Goal: Task Accomplishment & Management: Complete application form

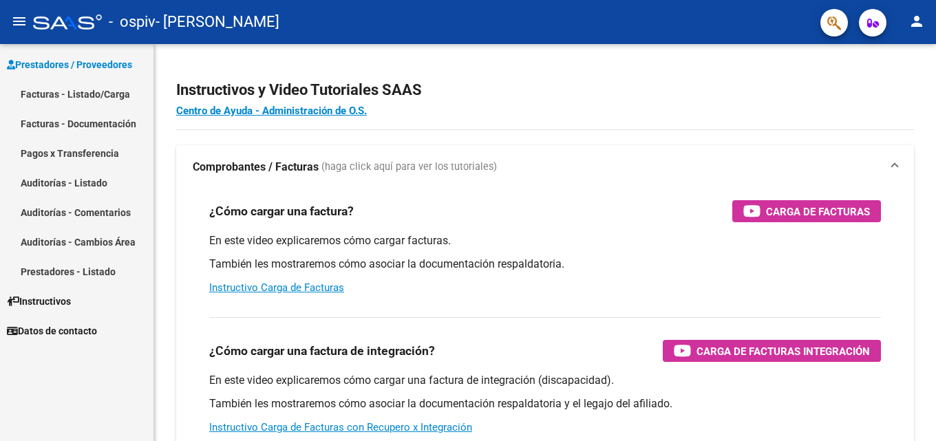
click at [66, 96] on link "Facturas - Listado/Carga" at bounding box center [76, 94] width 153 height 30
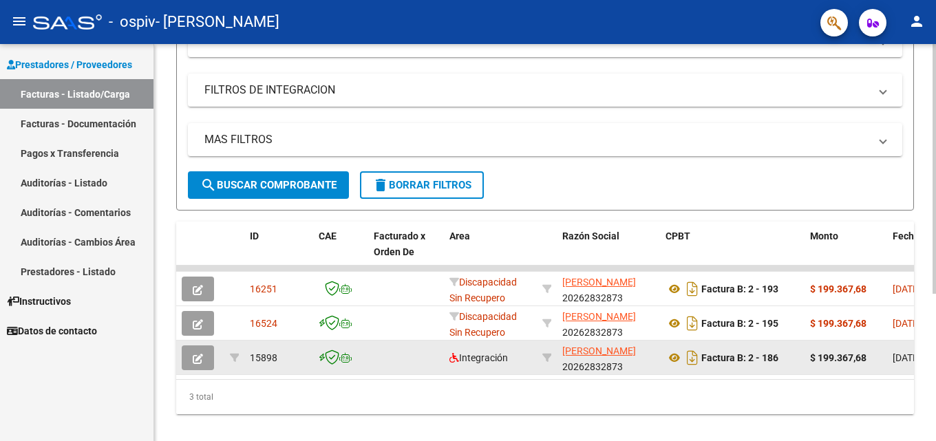
scroll to position [235, 0]
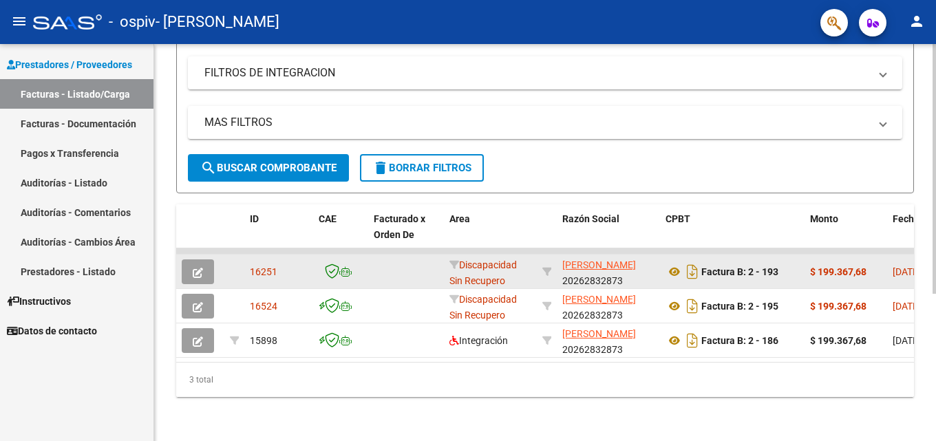
click at [195, 268] on icon "button" at bounding box center [198, 273] width 10 height 10
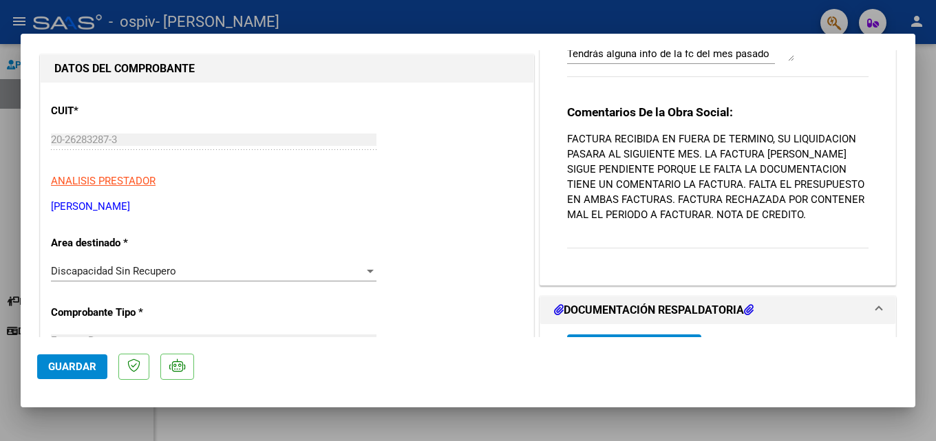
scroll to position [138, 0]
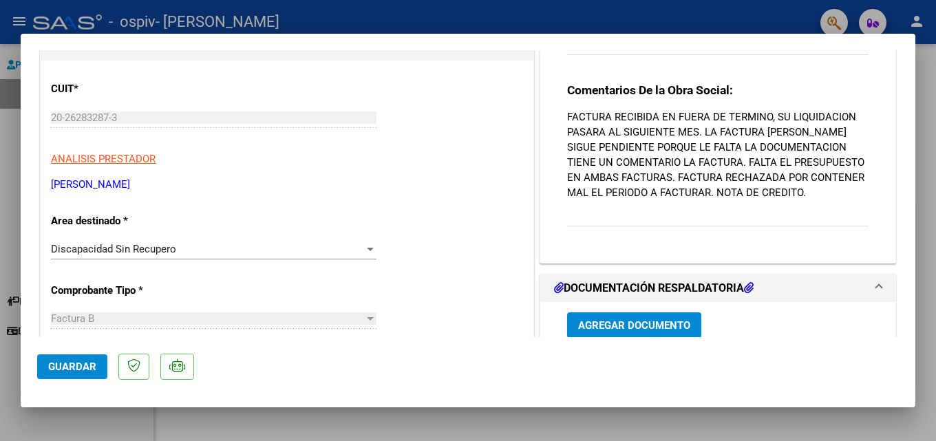
click at [364, 252] on div at bounding box center [370, 249] width 12 height 11
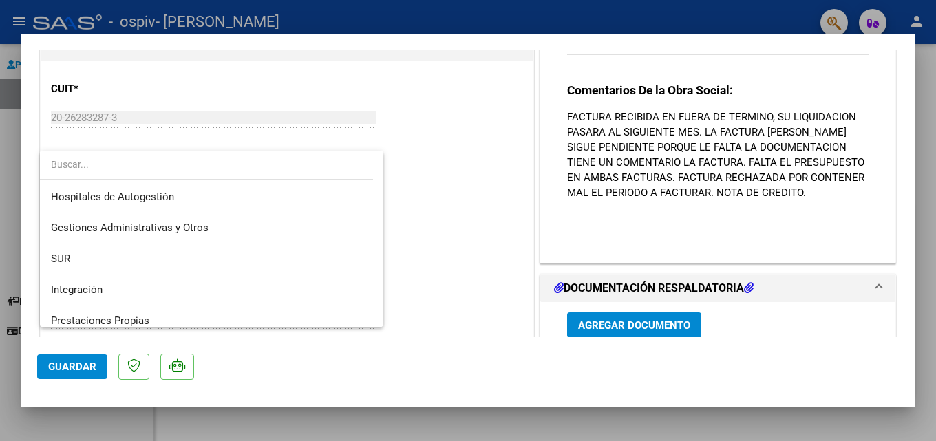
scroll to position [69, 0]
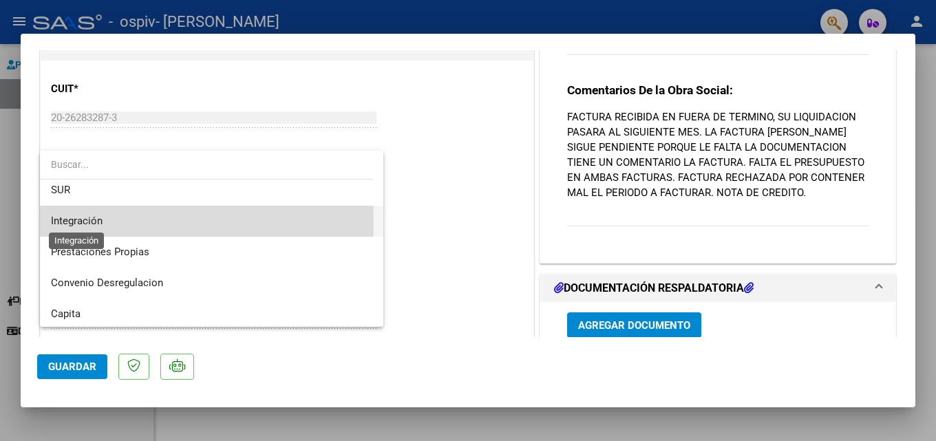
click at [94, 222] on span "Integración" at bounding box center [77, 221] width 52 height 12
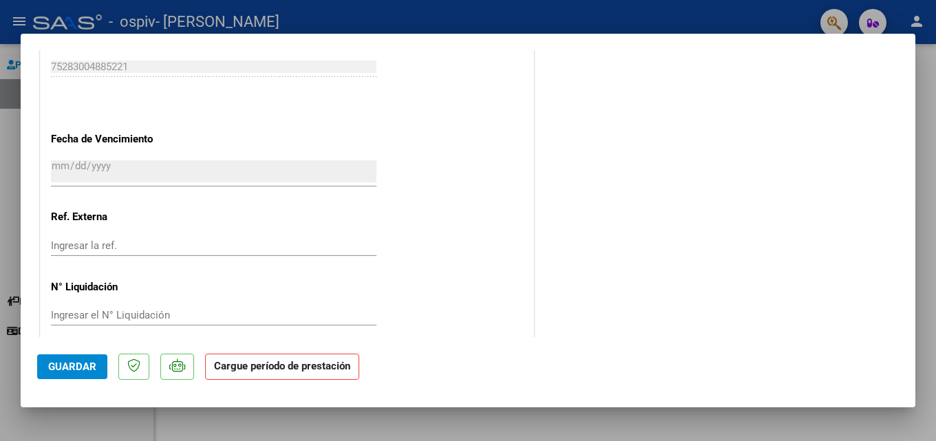
scroll to position [858, 0]
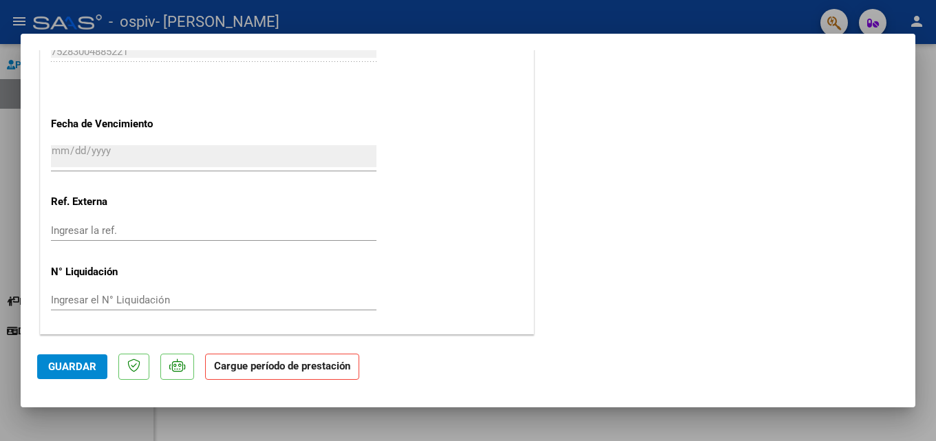
click at [58, 361] on span "Guardar" at bounding box center [72, 367] width 48 height 12
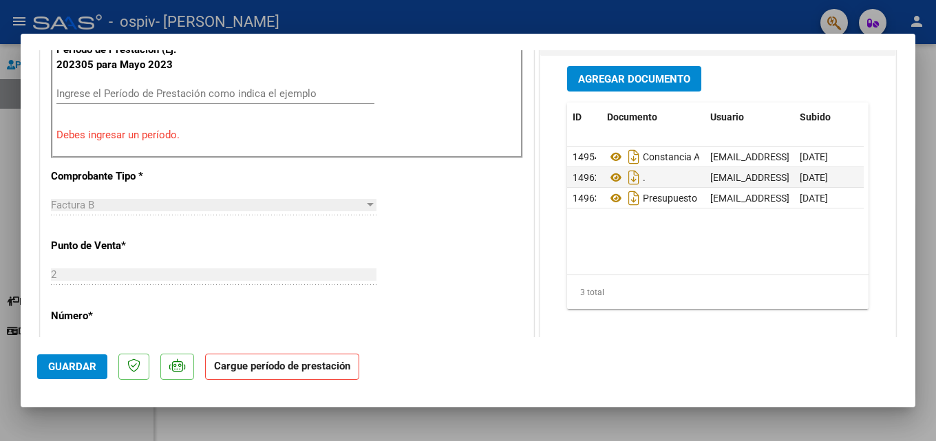
scroll to position [482, 0]
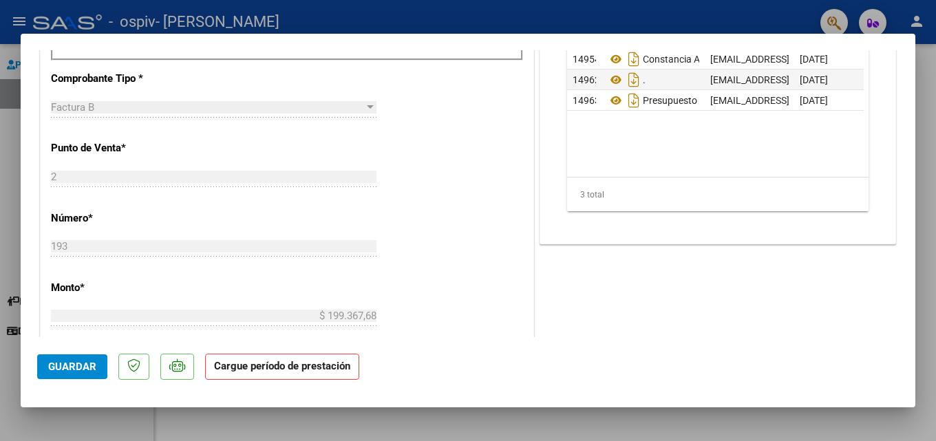
click at [2, 160] on div at bounding box center [468, 220] width 936 height 441
type input "$ 0,00"
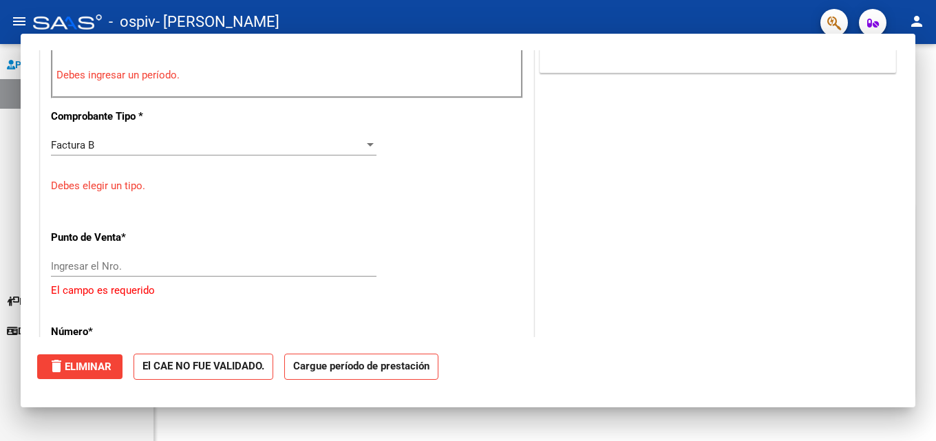
scroll to position [0, 0]
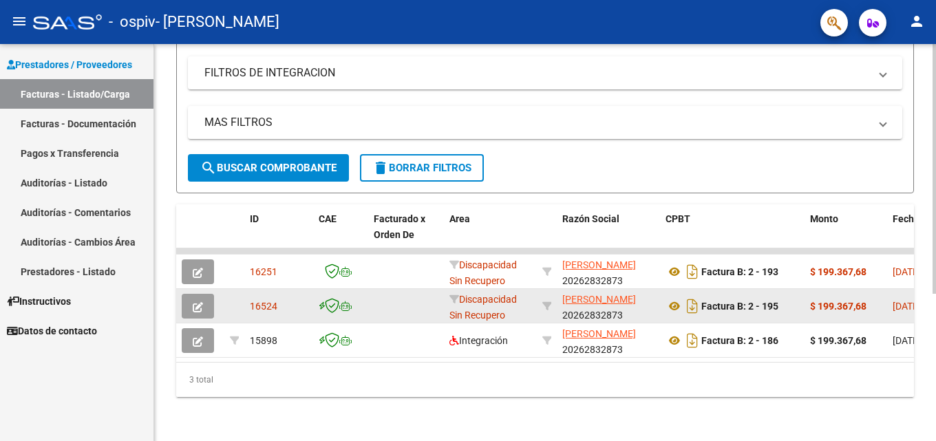
click at [198, 302] on icon "button" at bounding box center [198, 307] width 10 height 10
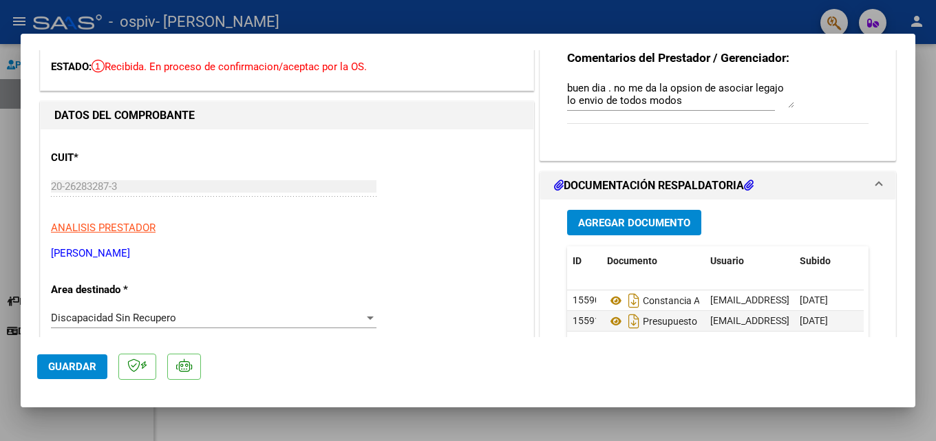
scroll to position [138, 0]
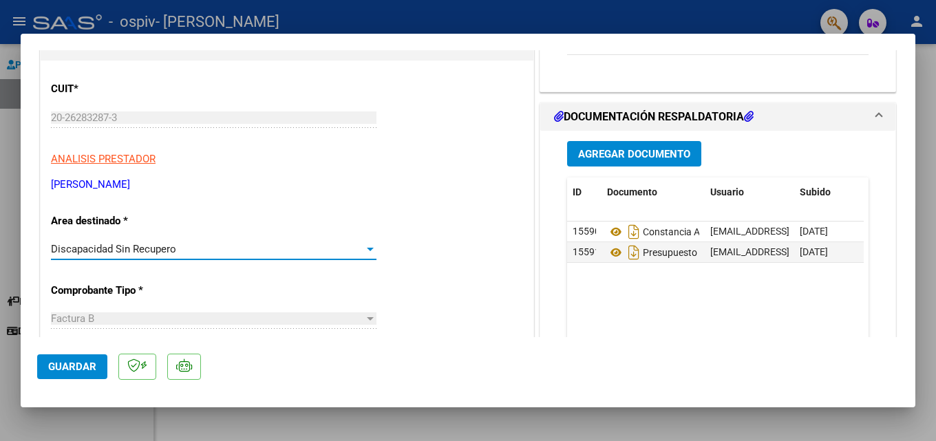
click at [366, 255] on div "Discapacidad Sin Recupero" at bounding box center [214, 249] width 326 height 12
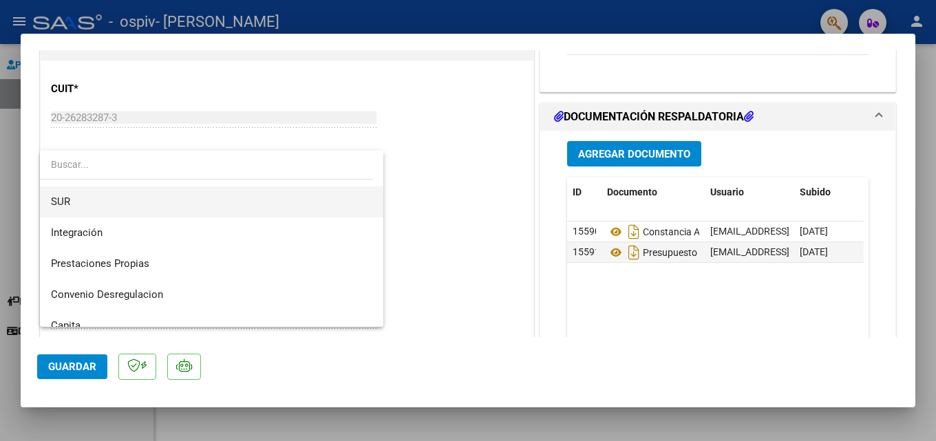
scroll to position [27, 0]
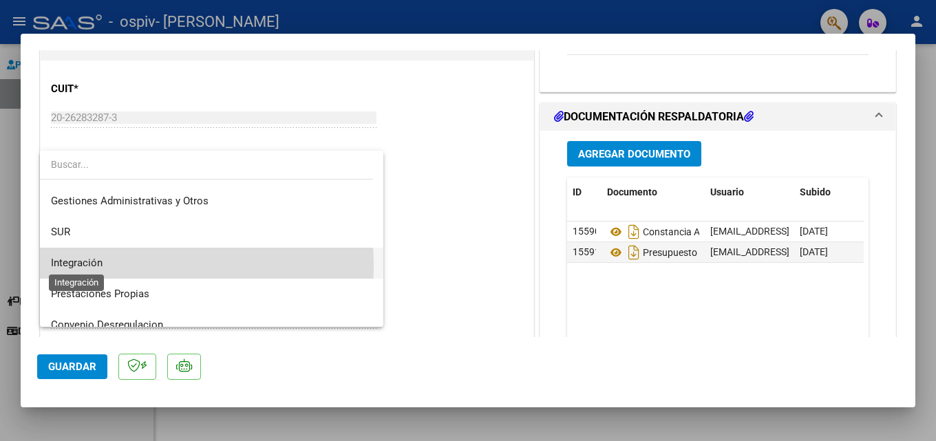
click at [97, 266] on span "Integración" at bounding box center [77, 263] width 52 height 12
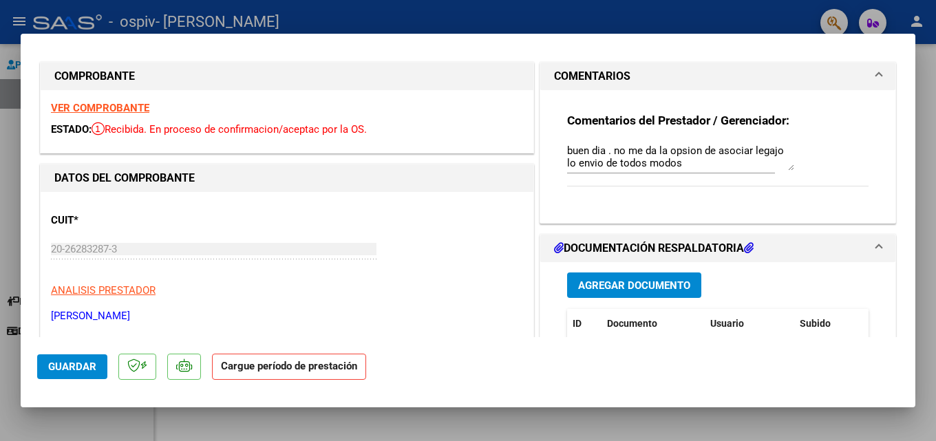
scroll to position [0, 0]
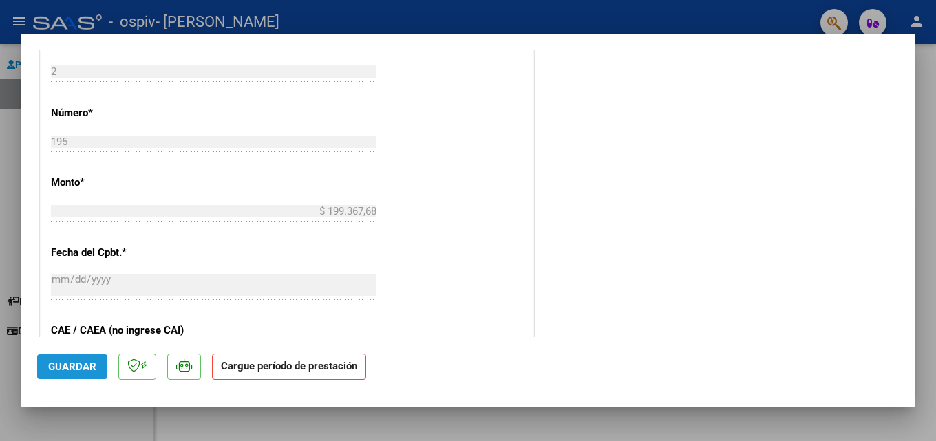
click at [74, 365] on span "Guardar" at bounding box center [72, 367] width 48 height 12
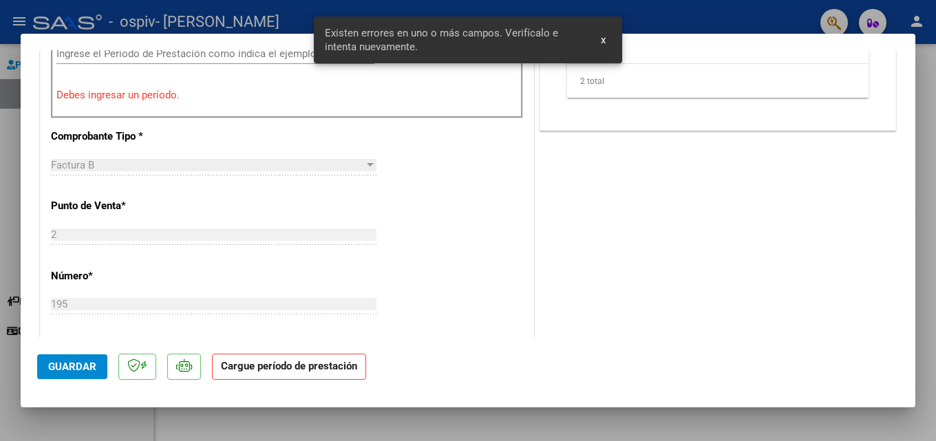
scroll to position [270, 0]
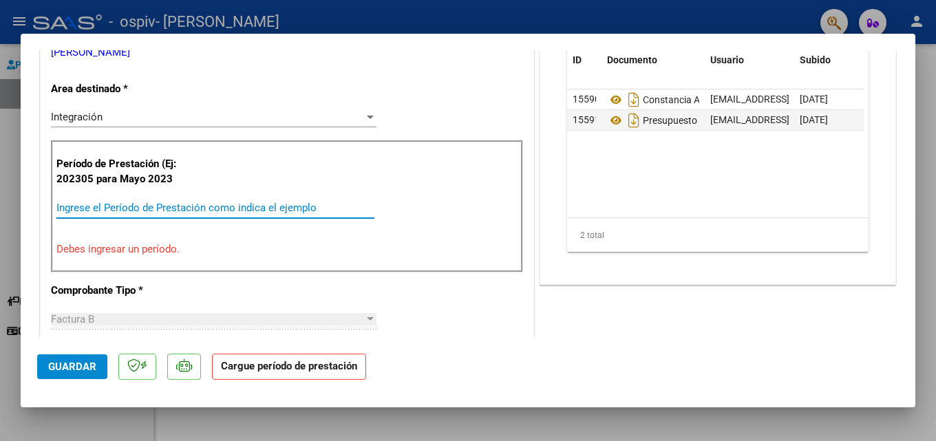
click at [158, 211] on input "Ingrese el Período de Prestación como indica el ejemplo" at bounding box center [215, 208] width 318 height 12
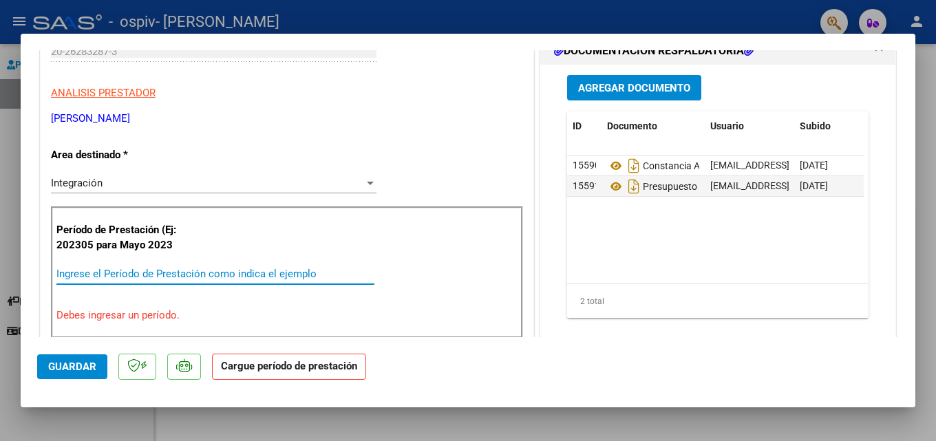
scroll to position [206, 0]
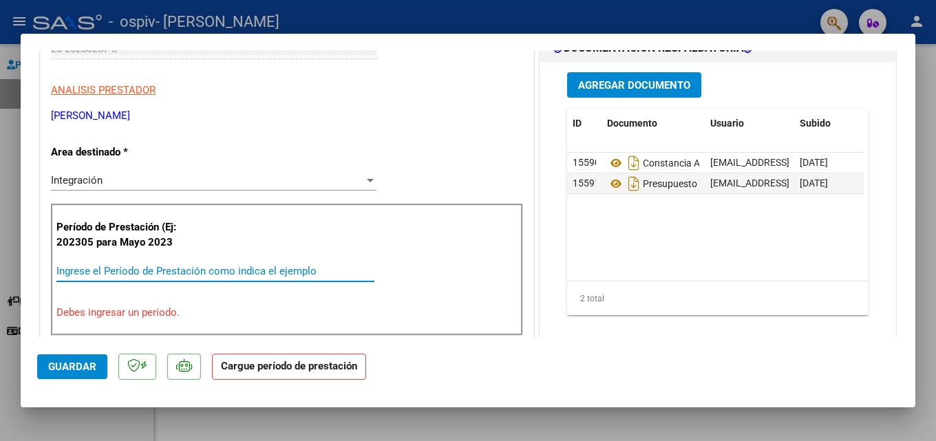
click at [120, 269] on input "Ingrese el Período de Prestación como indica el ejemplo" at bounding box center [215, 271] width 318 height 12
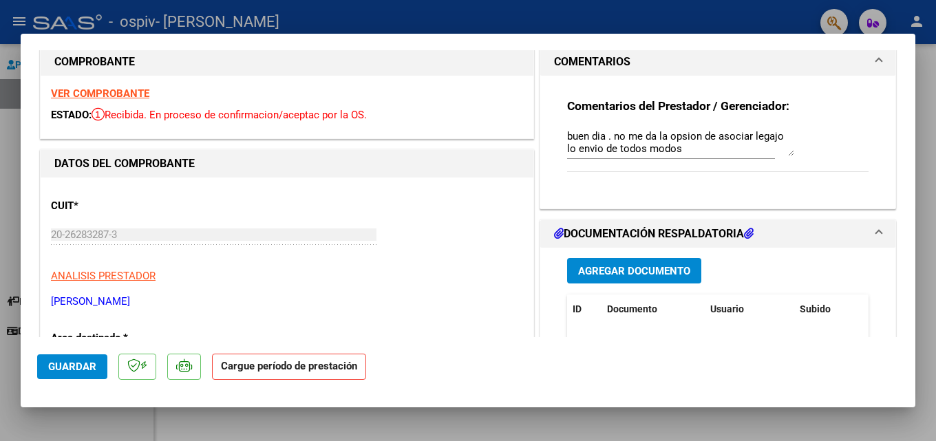
scroll to position [0, 0]
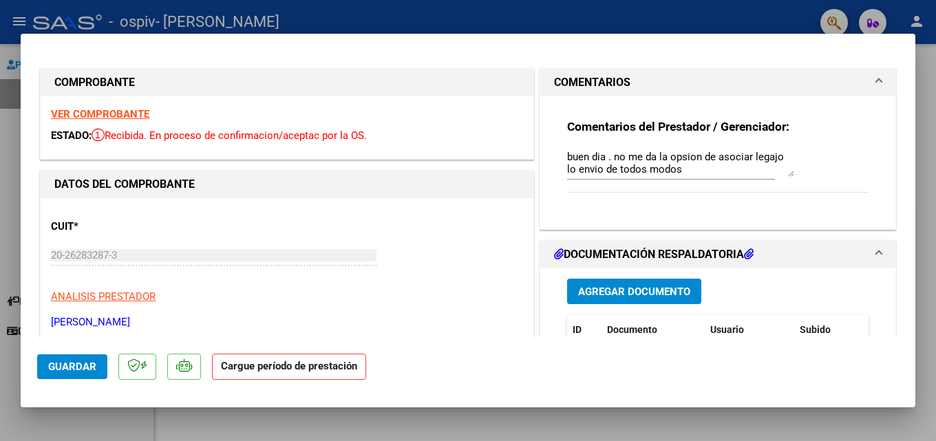
click at [106, 114] on strong "VER COMPROBANTE" at bounding box center [100, 114] width 98 height 12
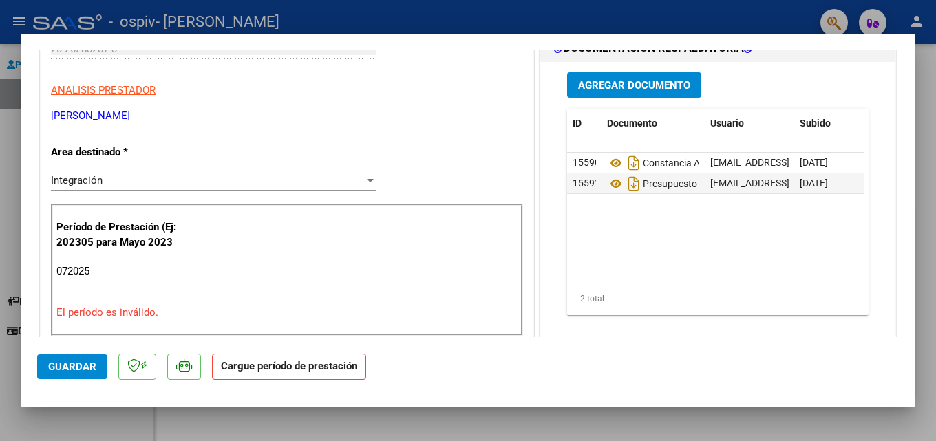
scroll to position [275, 0]
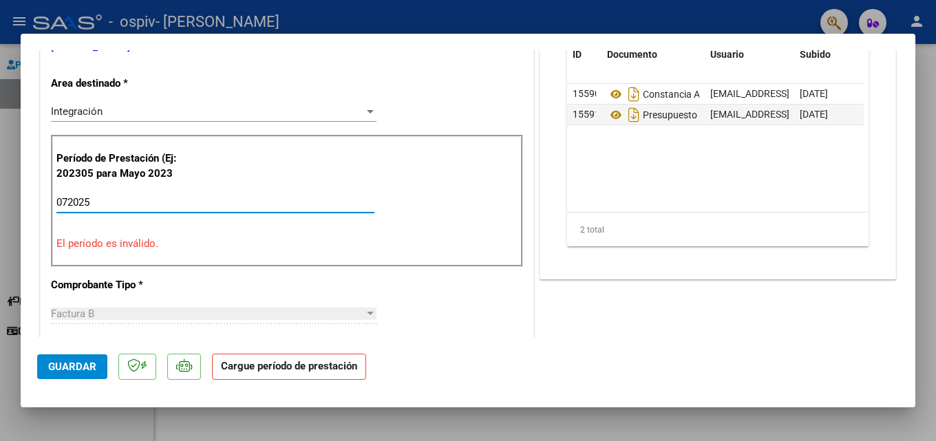
drag, startPoint x: 92, startPoint y: 202, endPoint x: 31, endPoint y: 207, distance: 60.8
click at [31, 207] on mat-dialog-content "COMPROBANTE VER COMPROBANTE ESTADO: Recibida. En proceso de confirmacion/acepta…" at bounding box center [468, 193] width 895 height 287
click at [128, 200] on input "072025" at bounding box center [215, 202] width 318 height 12
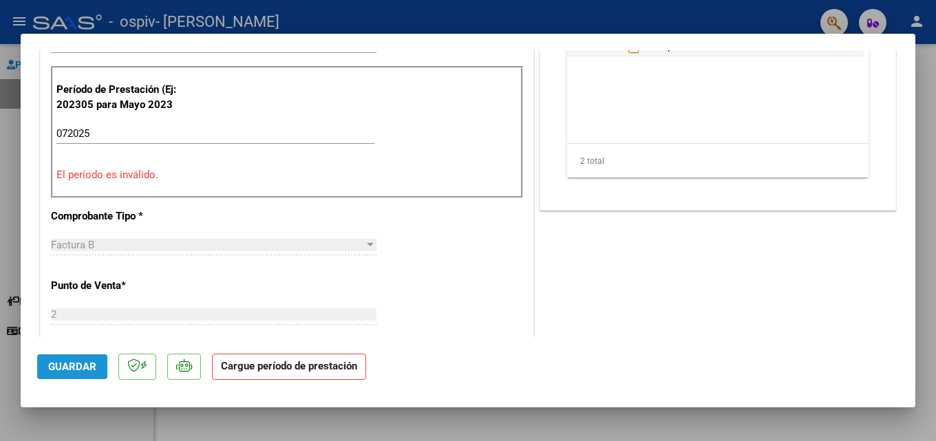
click at [89, 362] on span "Guardar" at bounding box center [72, 367] width 48 height 12
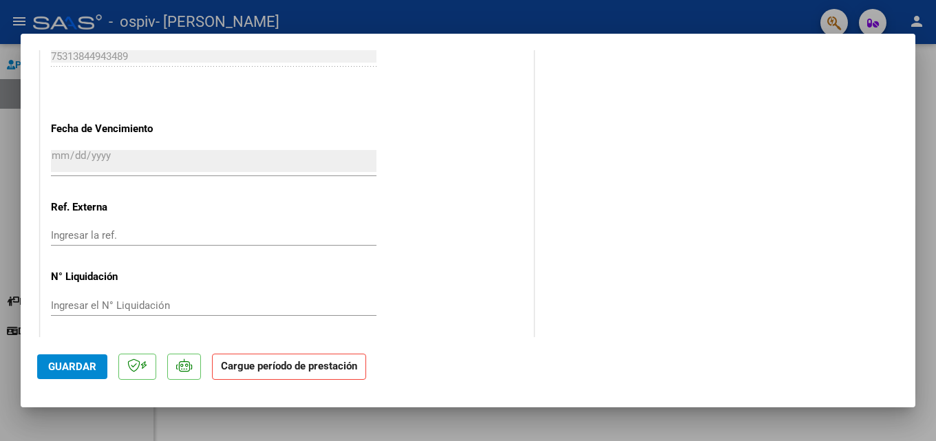
scroll to position [894, 0]
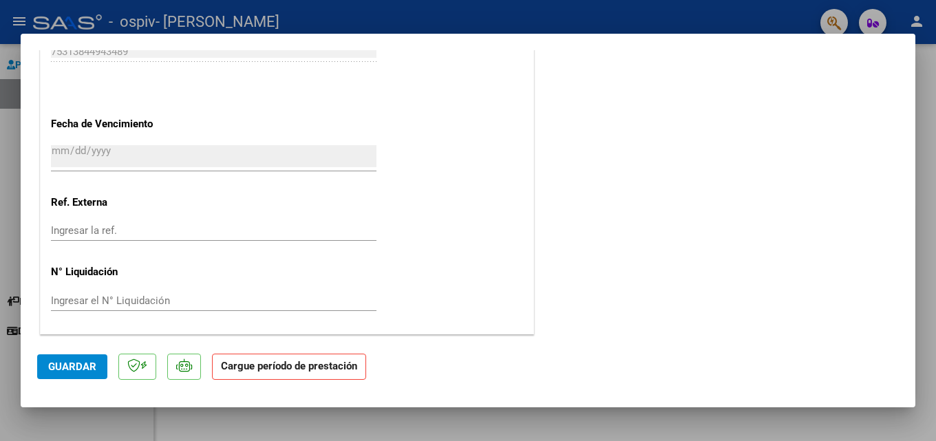
click at [313, 371] on strong "Cargue período de prestación" at bounding box center [289, 367] width 154 height 27
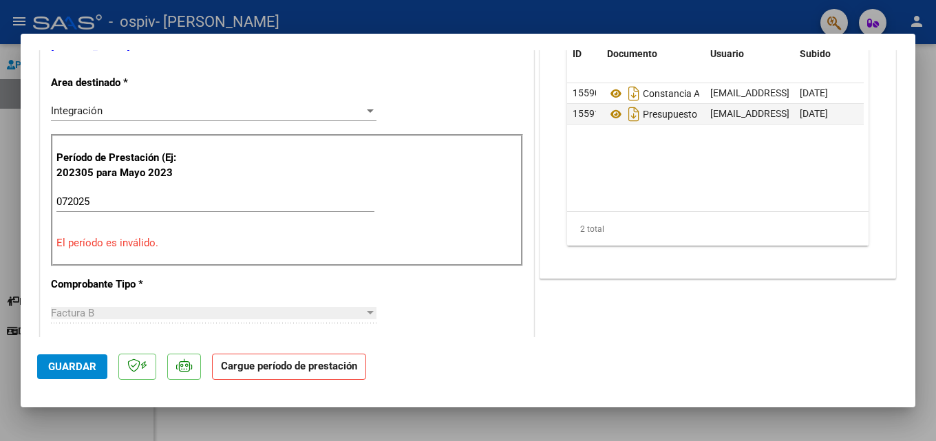
scroll to position [275, 0]
click at [97, 202] on input "072025" at bounding box center [215, 203] width 318 height 12
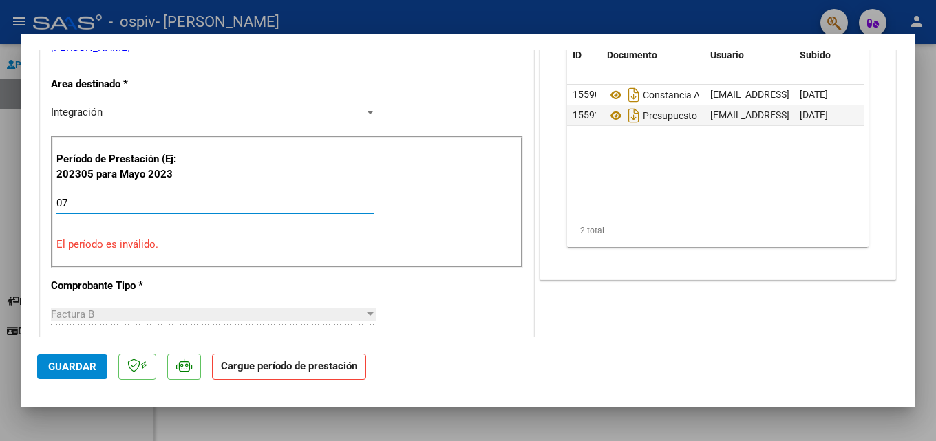
type input "0"
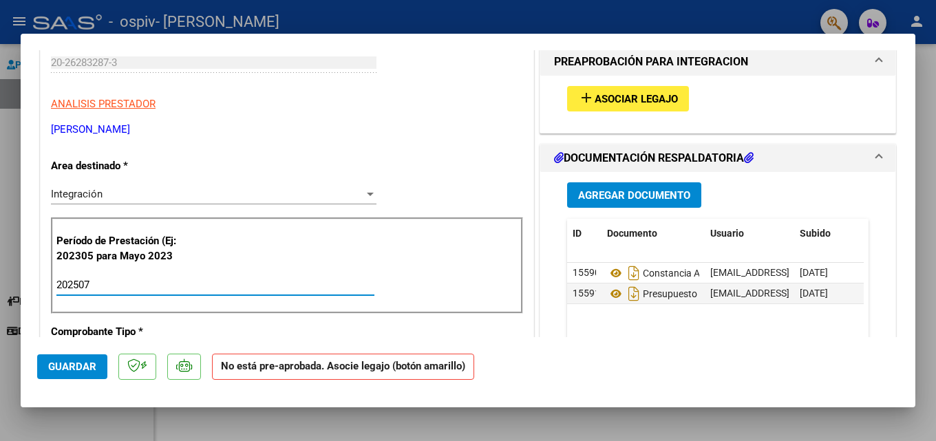
scroll to position [68, 0]
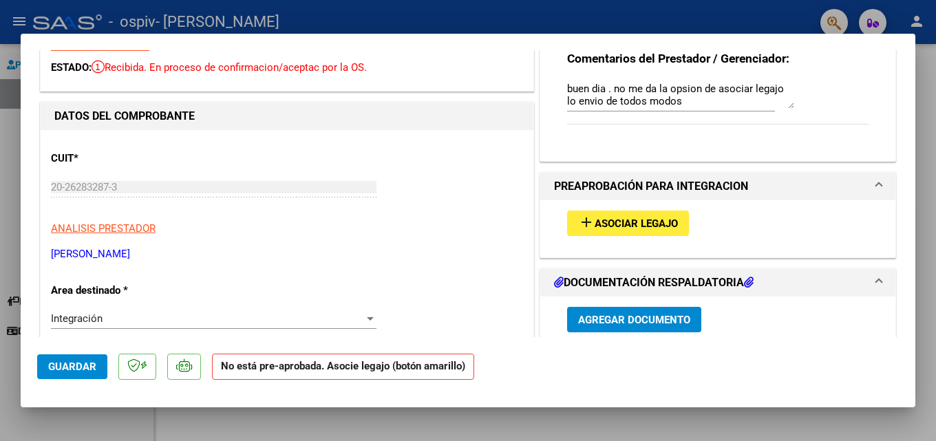
type input "202507"
click at [615, 226] on span "Asociar Legajo" at bounding box center [636, 223] width 83 height 12
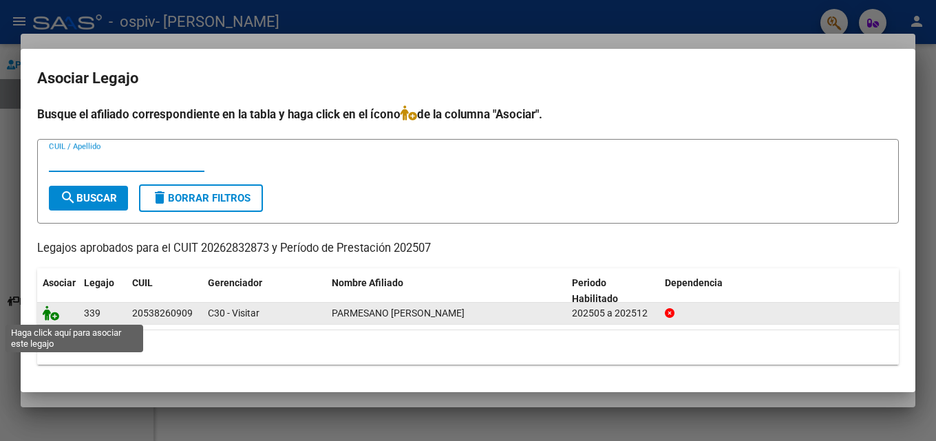
click at [54, 318] on icon at bounding box center [51, 313] width 17 height 15
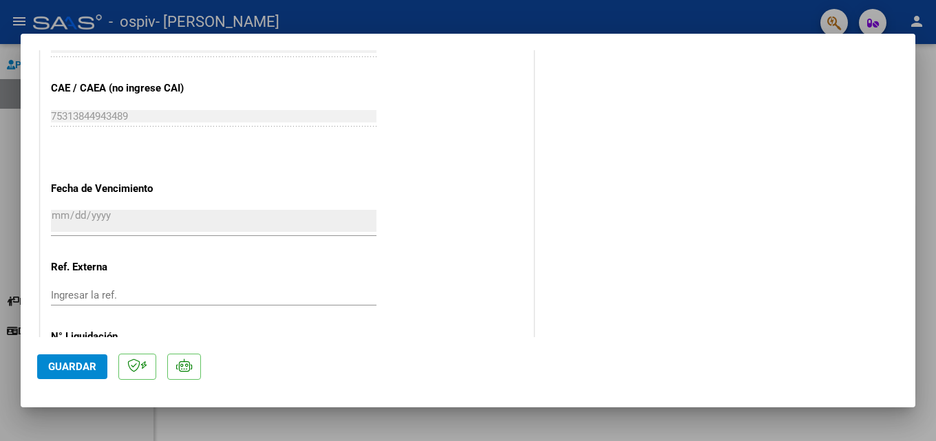
scroll to position [894, 0]
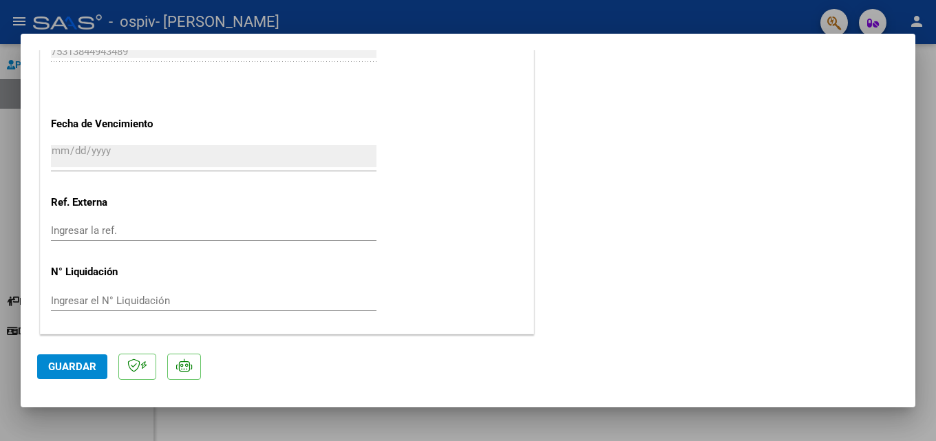
click at [75, 369] on span "Guardar" at bounding box center [72, 367] width 48 height 12
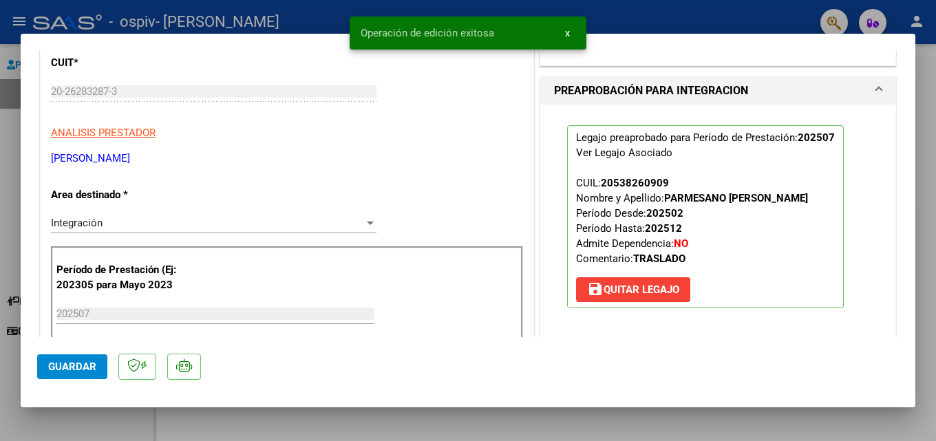
scroll to position [137, 0]
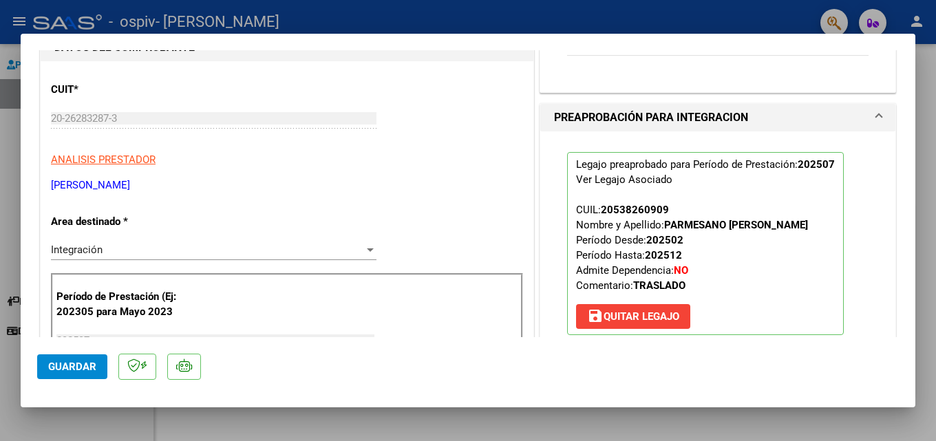
click at [9, 125] on div at bounding box center [468, 220] width 936 height 441
type input "$ 0,00"
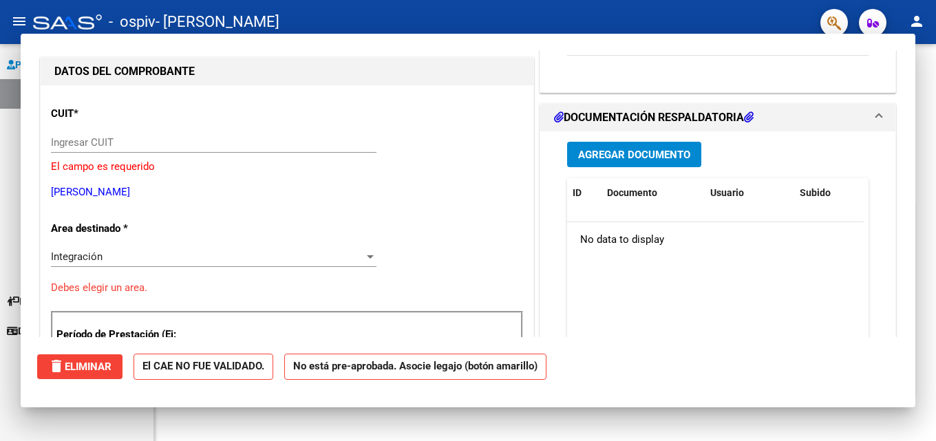
scroll to position [161, 0]
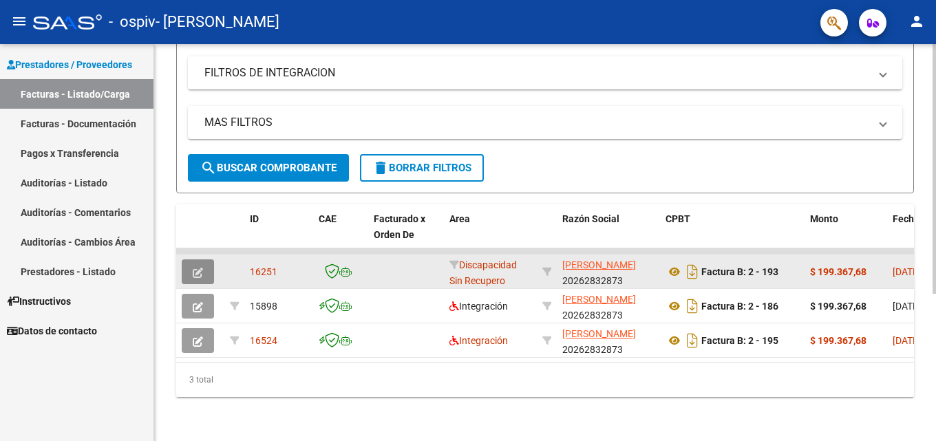
click at [198, 268] on icon "button" at bounding box center [198, 273] width 10 height 10
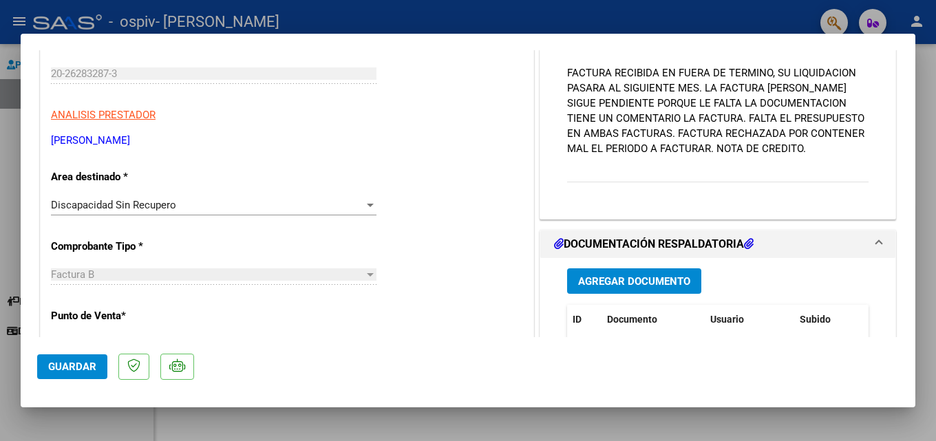
scroll to position [206, 0]
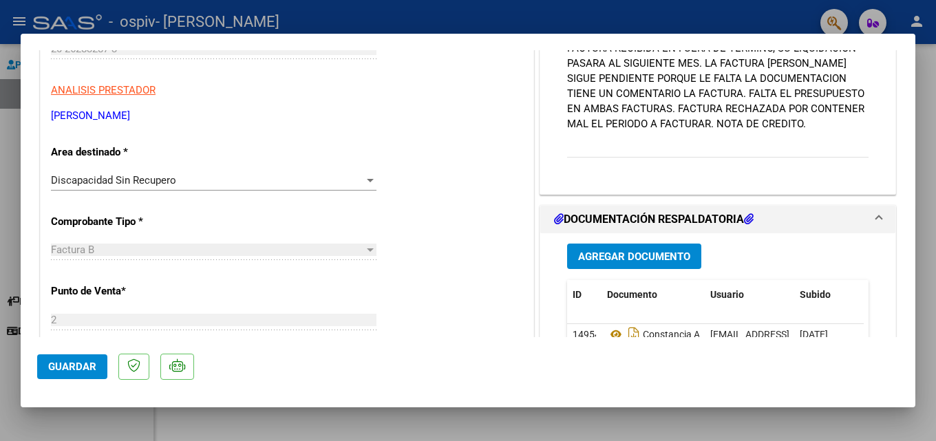
click at [273, 183] on div "Discapacidad Sin Recupero" at bounding box center [207, 180] width 313 height 12
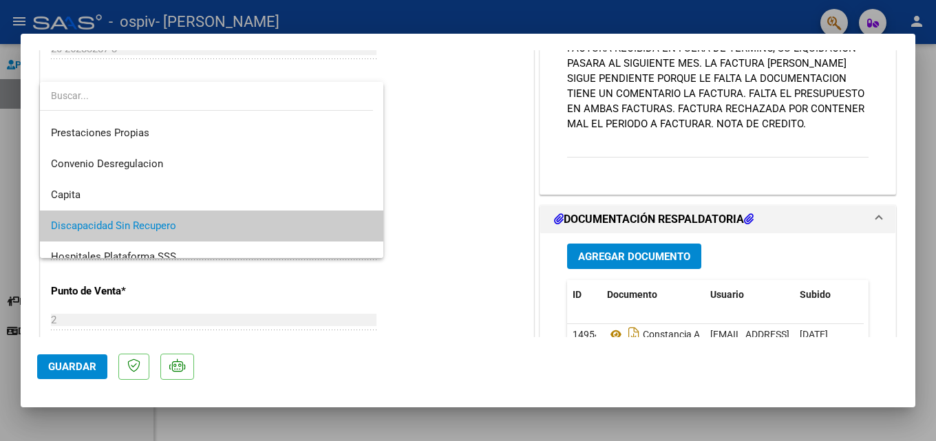
scroll to position [96, 0]
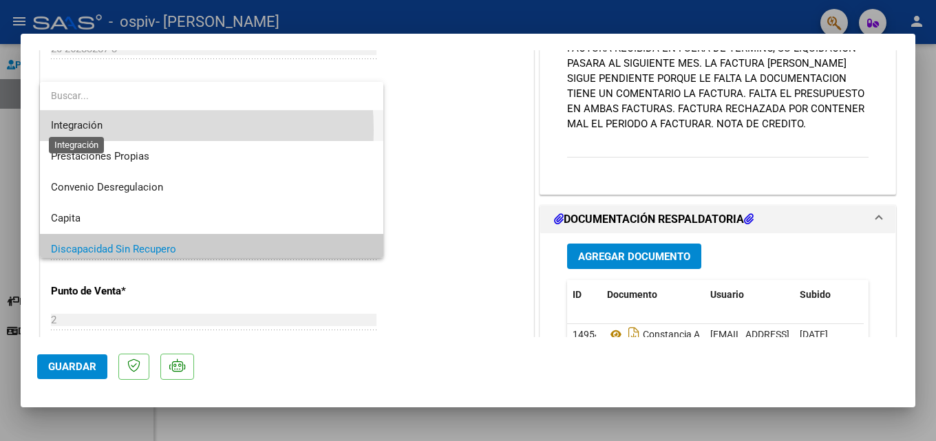
click at [96, 130] on span "Integración" at bounding box center [77, 125] width 52 height 12
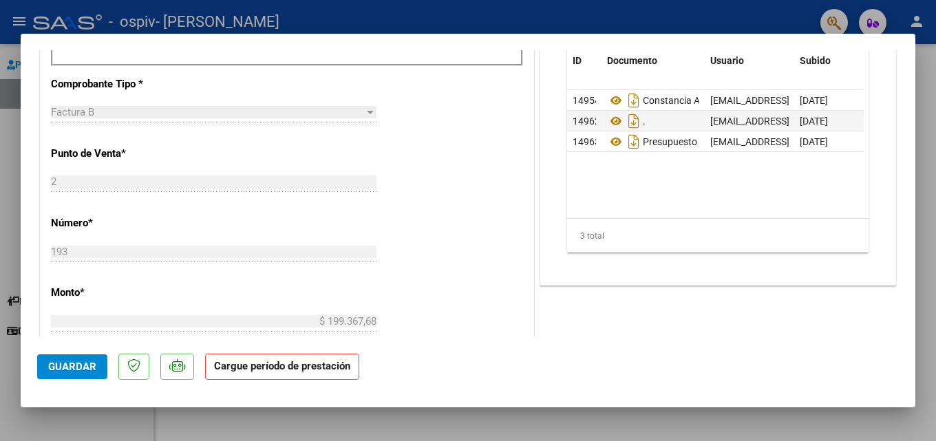
scroll to position [344, 0]
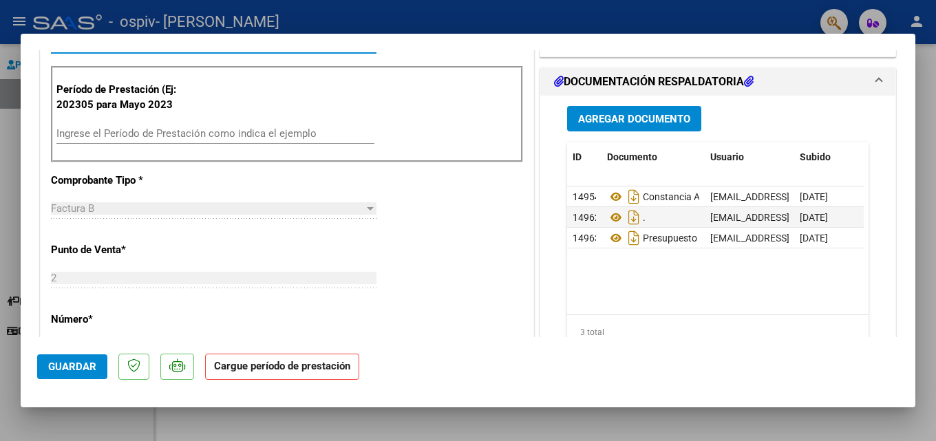
click at [115, 134] on input "Ingrese el Período de Prestación como indica el ejemplo" at bounding box center [215, 133] width 318 height 12
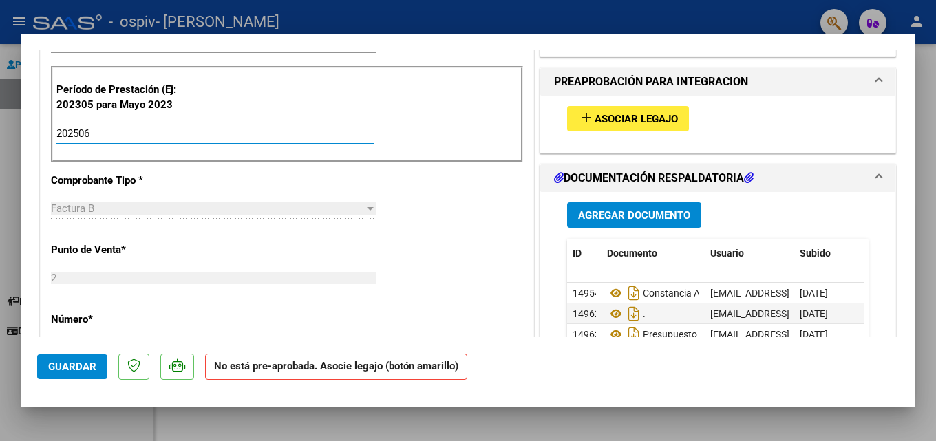
type input "202506"
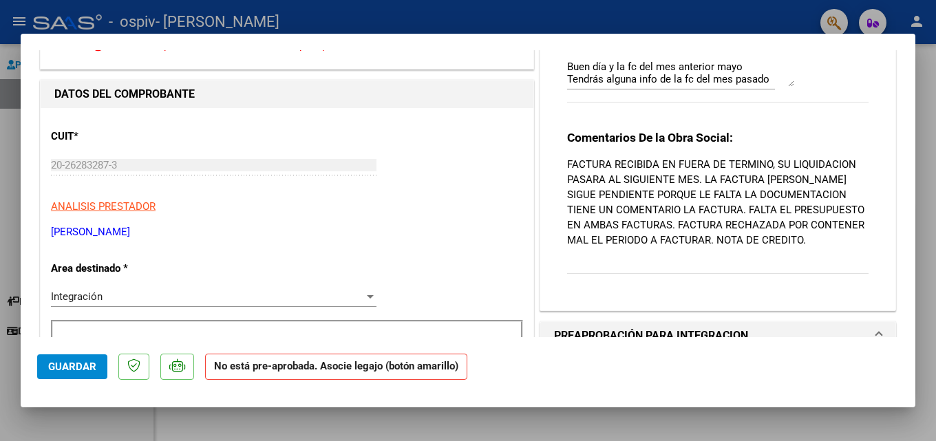
scroll to position [0, 0]
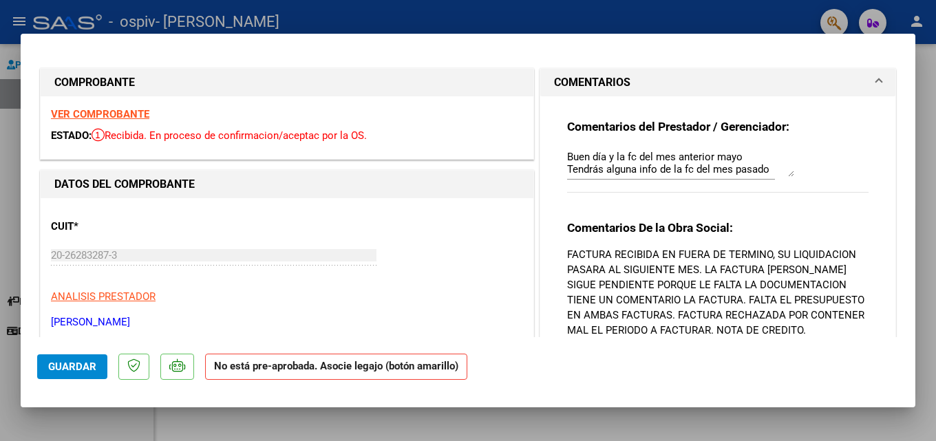
click at [99, 117] on strong "VER COMPROBANTE" at bounding box center [100, 114] width 98 height 12
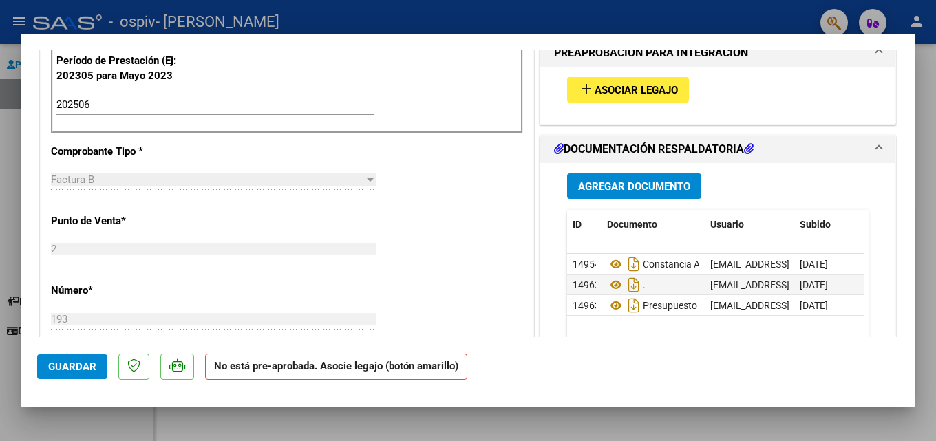
scroll to position [275, 0]
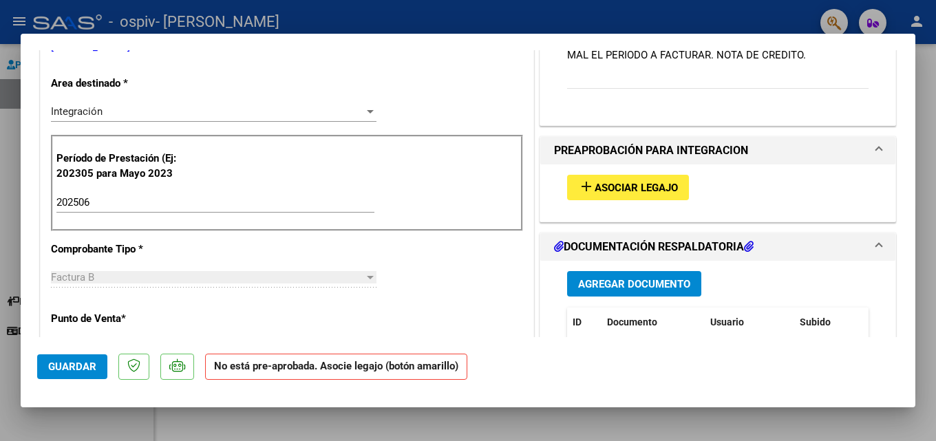
click at [621, 197] on button "add Asociar Legajo" at bounding box center [628, 187] width 122 height 25
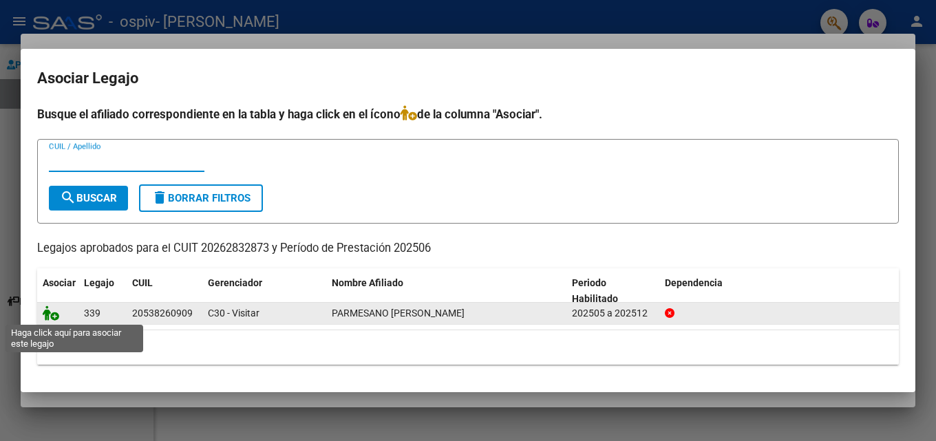
click at [52, 316] on icon at bounding box center [51, 313] width 17 height 15
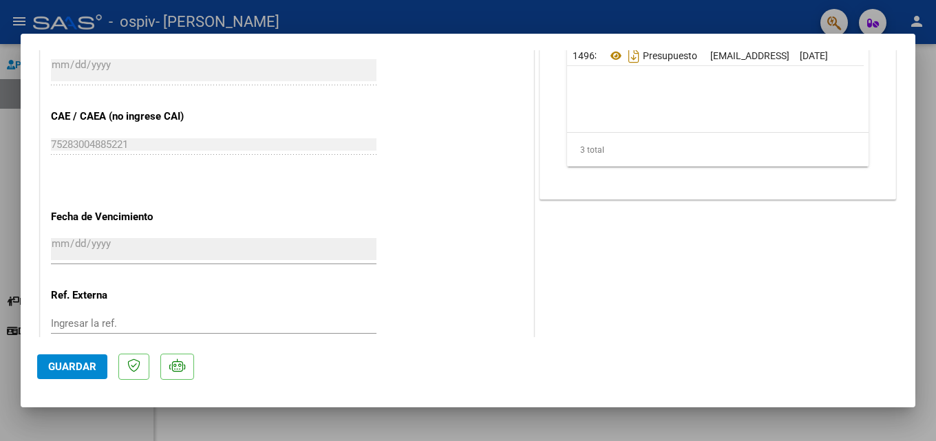
scroll to position [894, 0]
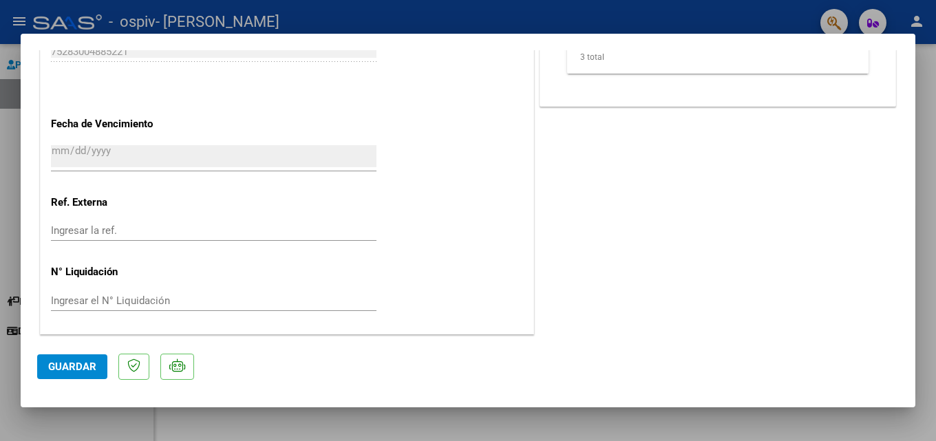
click at [90, 364] on span "Guardar" at bounding box center [72, 367] width 48 height 12
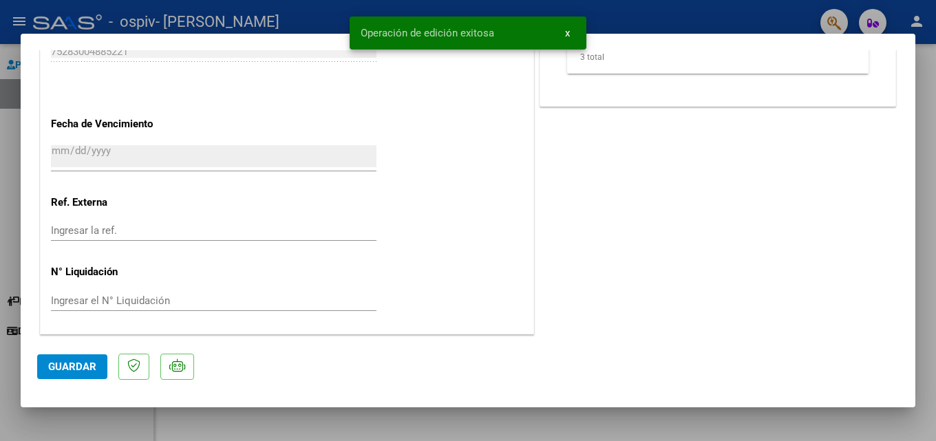
click at [3, 227] on div at bounding box center [468, 220] width 936 height 441
type input "$ 0,00"
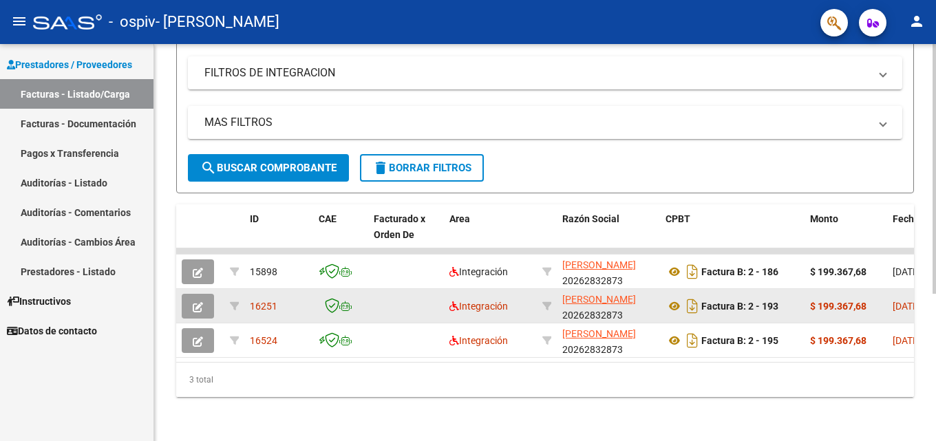
click at [279, 305] on datatable-body-cell "16251" at bounding box center [278, 306] width 69 height 34
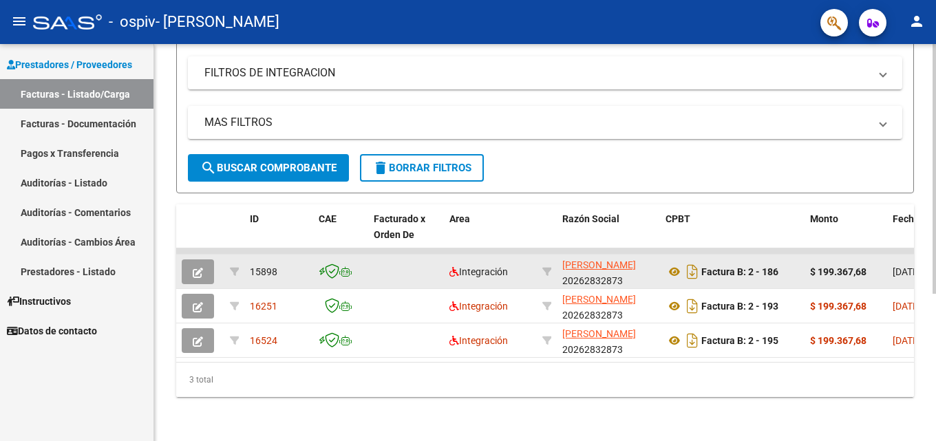
click at [207, 264] on button "button" at bounding box center [198, 271] width 32 height 25
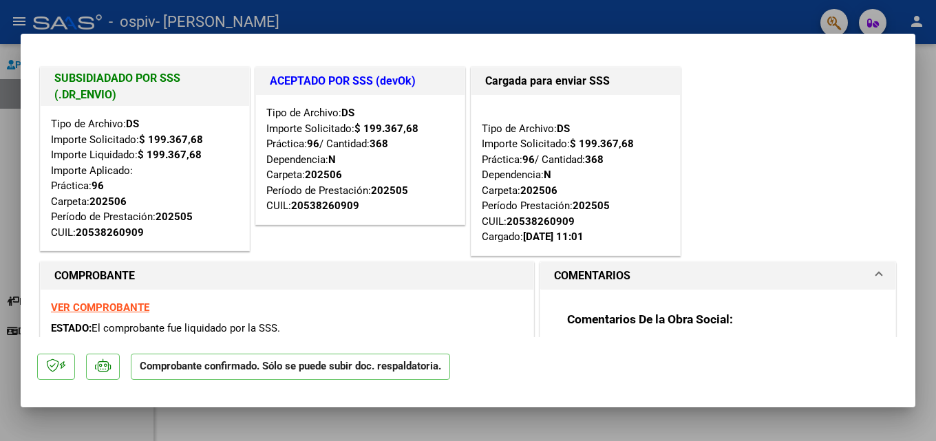
scroll to position [0, 0]
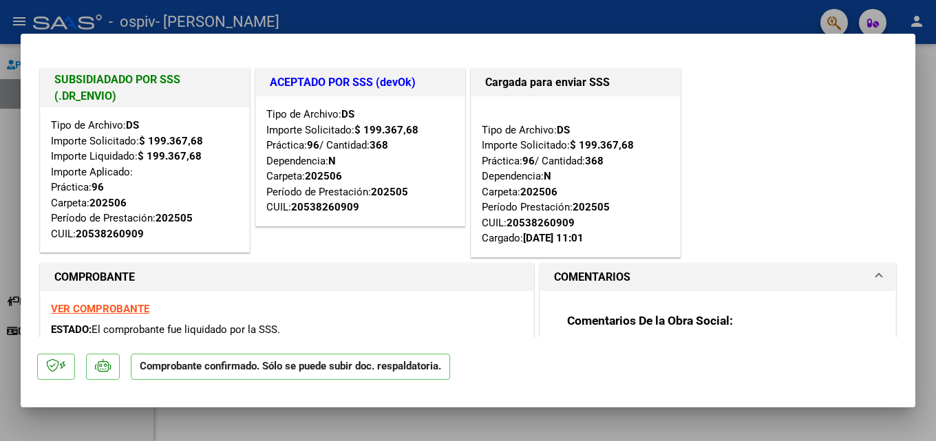
click at [15, 23] on div at bounding box center [468, 220] width 936 height 441
type input "$ 0,00"
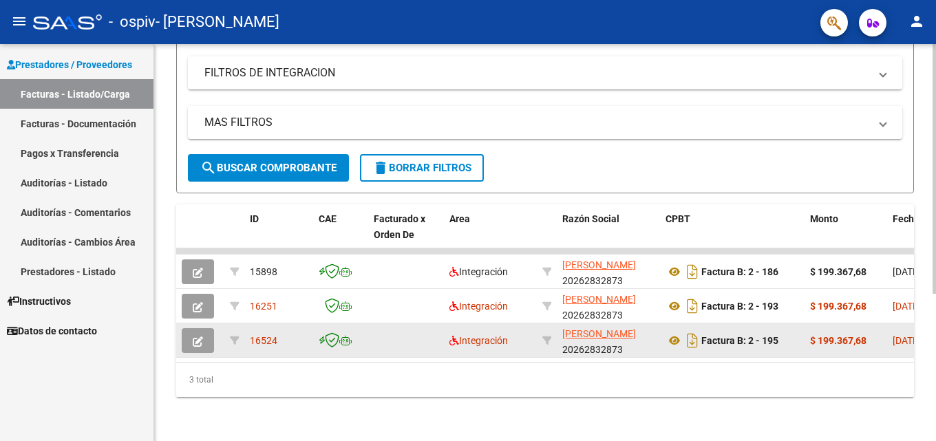
click at [265, 335] on span "16524" at bounding box center [264, 340] width 28 height 11
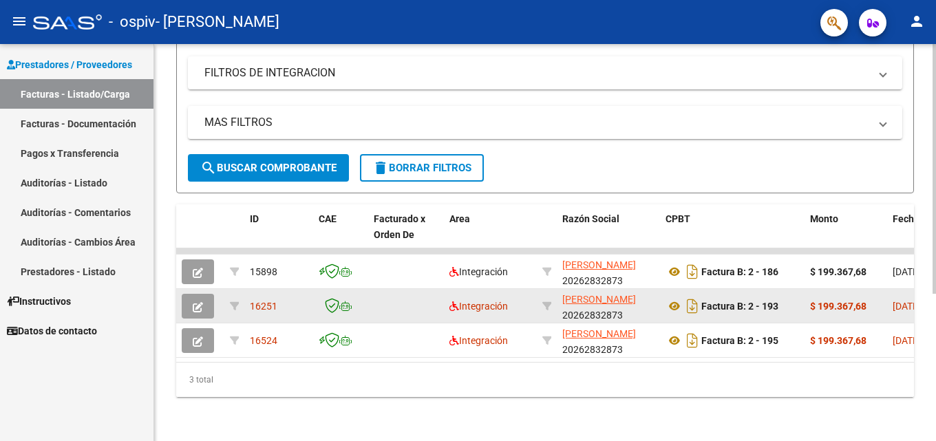
click at [281, 301] on div "16251" at bounding box center [279, 307] width 58 height 16
click at [273, 301] on span "16251" at bounding box center [264, 306] width 28 height 11
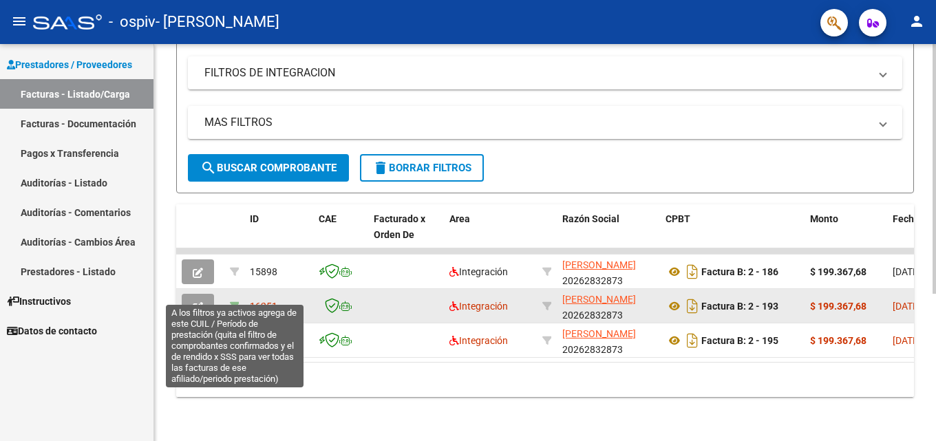
click at [231, 301] on icon at bounding box center [235, 306] width 10 height 10
type input "202506"
type input "20538260909"
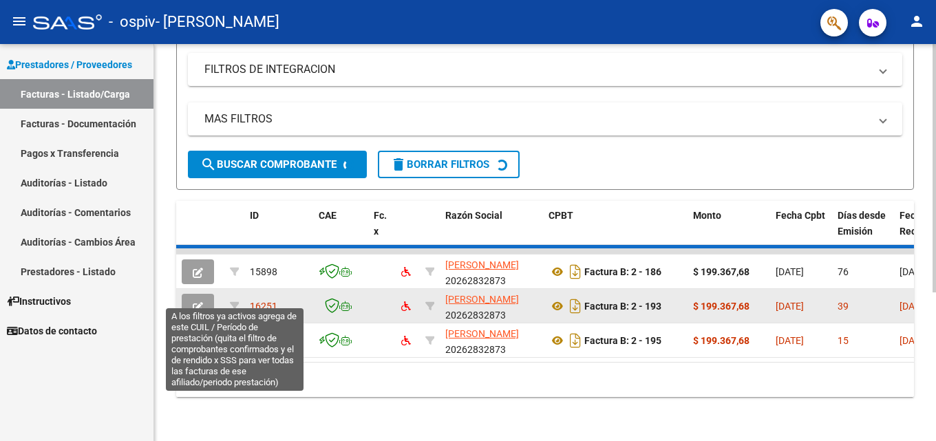
scroll to position [166, 0]
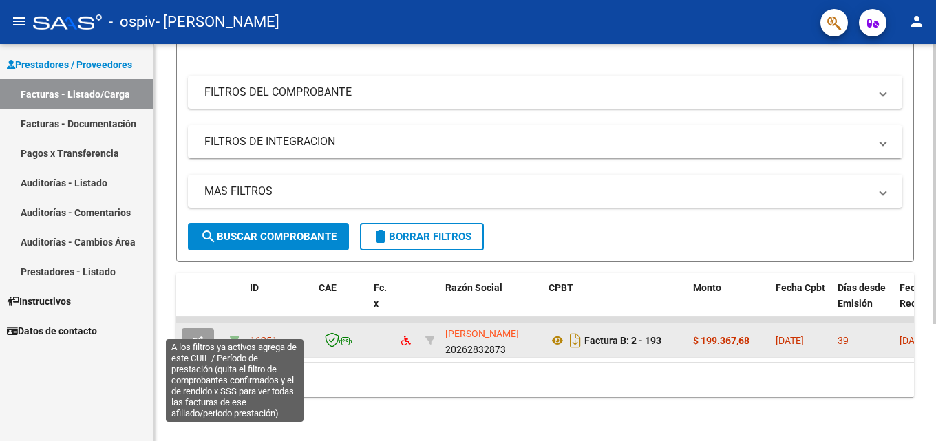
click at [235, 336] on icon at bounding box center [235, 341] width 10 height 10
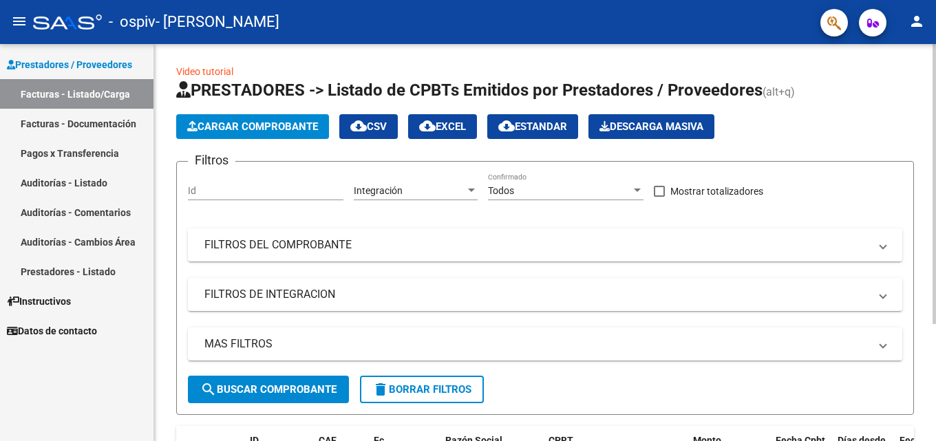
scroll to position [0, 0]
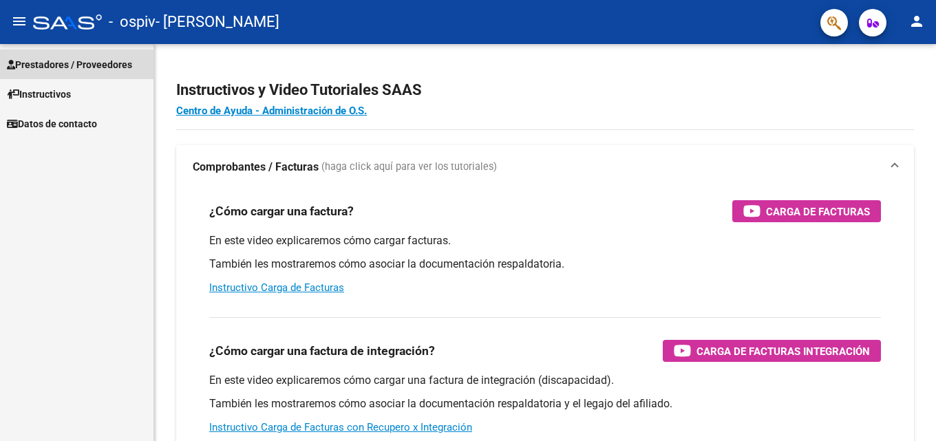
click at [72, 66] on span "Prestadores / Proveedores" at bounding box center [69, 64] width 125 height 15
click at [19, 17] on mat-icon "menu" at bounding box center [19, 21] width 17 height 17
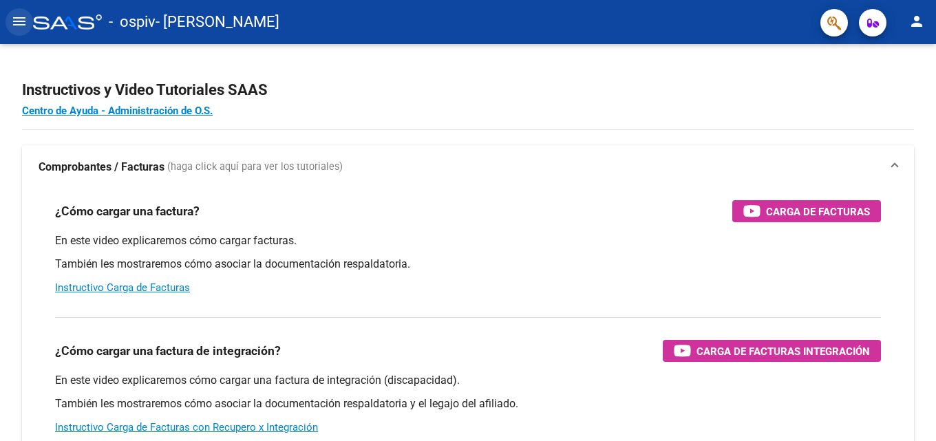
click at [14, 23] on mat-icon "menu" at bounding box center [19, 21] width 17 height 17
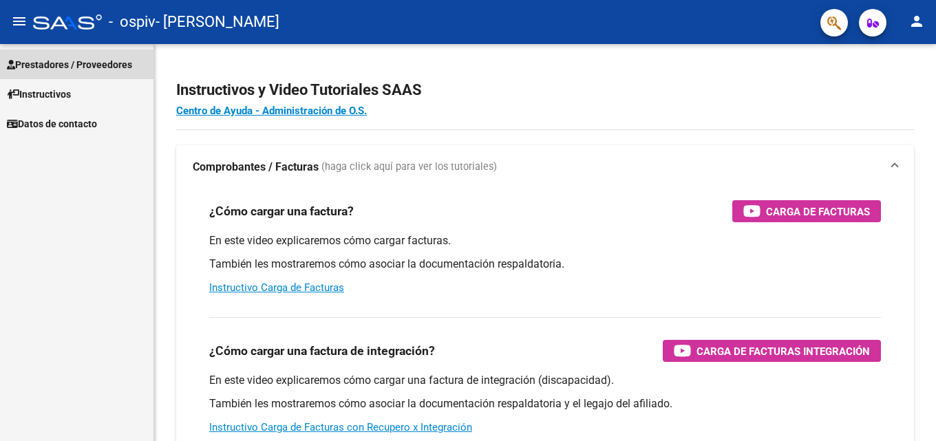
click at [42, 67] on span "Prestadores / Proveedores" at bounding box center [69, 64] width 125 height 15
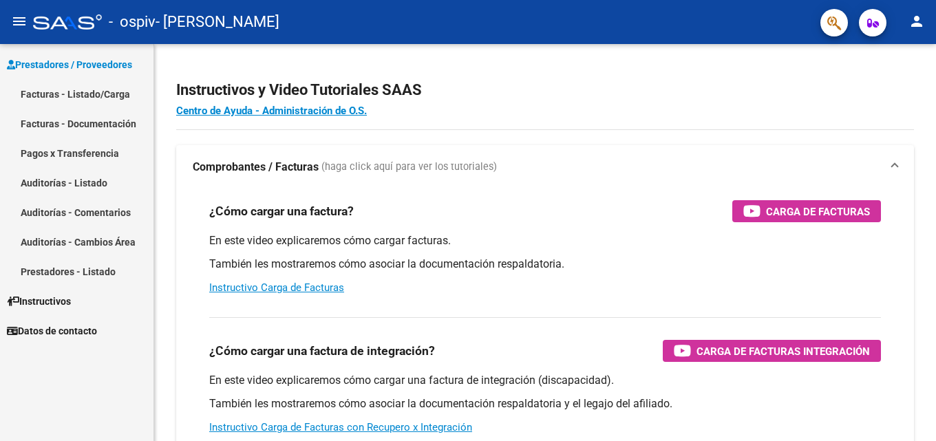
click at [47, 92] on link "Facturas - Listado/Carga" at bounding box center [76, 94] width 153 height 30
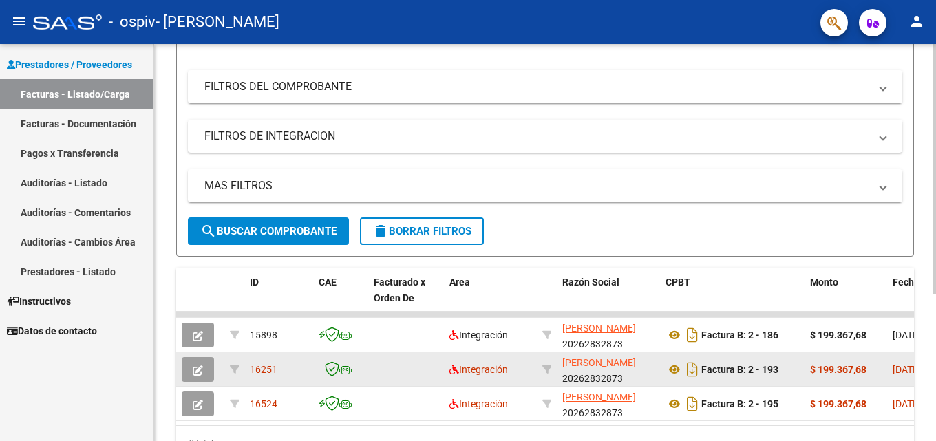
scroll to position [235, 0]
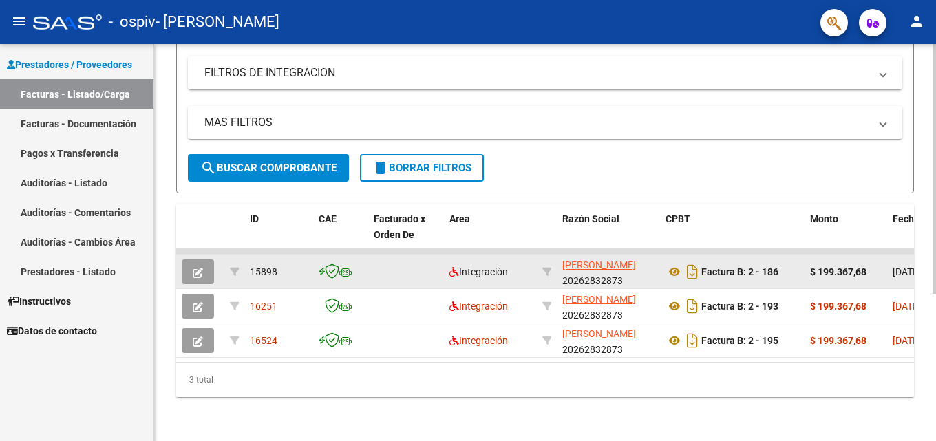
click at [273, 268] on div "15898" at bounding box center [279, 272] width 58 height 16
click at [387, 264] on datatable-body-cell at bounding box center [406, 272] width 76 height 34
click at [347, 267] on icon at bounding box center [345, 272] width 12 height 10
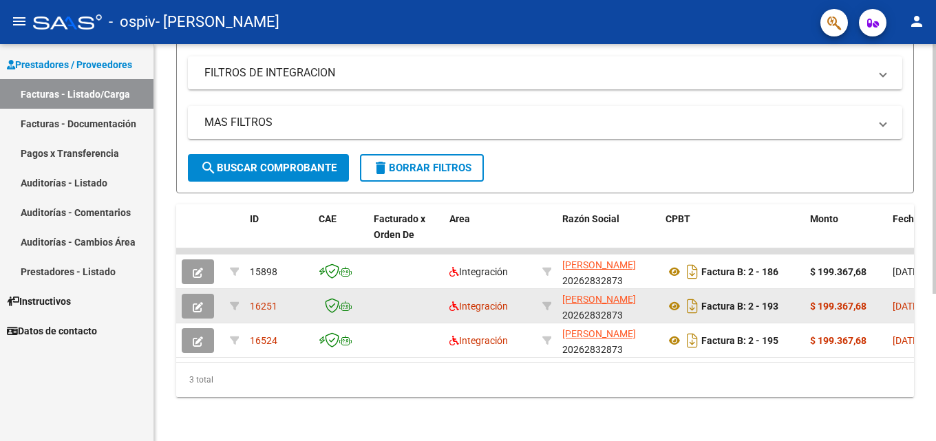
click at [209, 296] on button "button" at bounding box center [198, 306] width 32 height 25
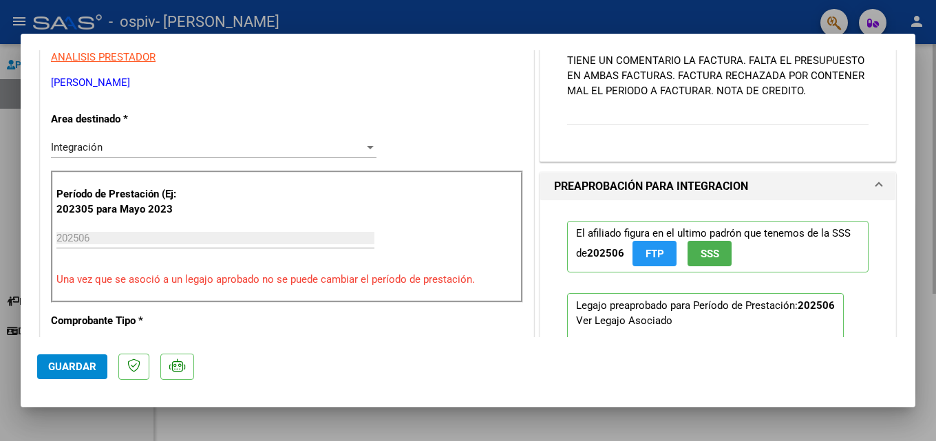
scroll to position [206, 0]
